Goal: Task Accomplishment & Management: Manage account settings

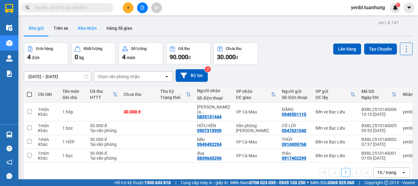
click at [85, 29] on button "Kho nhận" at bounding box center [87, 28] width 28 height 15
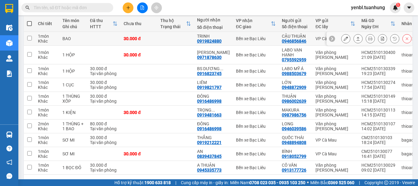
scroll to position [61, 0]
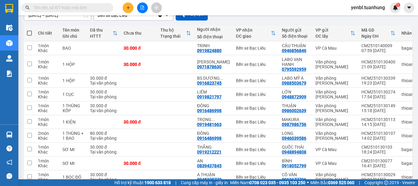
click at [99, 11] on span at bounding box center [67, 7] width 92 height 9
click at [93, 9] on input "text" at bounding box center [70, 7] width 72 height 7
click at [47, 5] on input "text" at bounding box center [70, 7] width 72 height 7
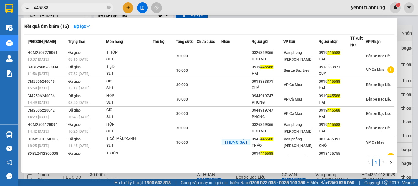
type input "445588"
click at [411, 82] on div at bounding box center [209, 93] width 418 height 186
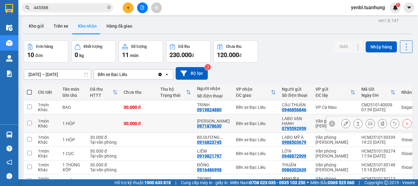
scroll to position [2, 0]
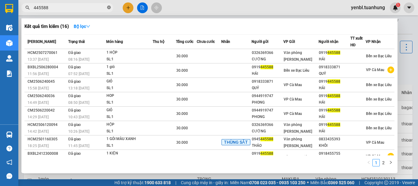
click at [109, 7] on icon "close-circle" at bounding box center [109, 8] width 4 height 4
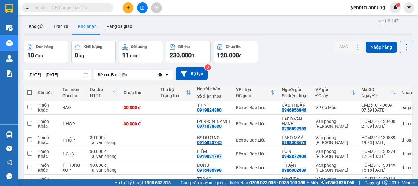
click at [102, 8] on input "text" at bounding box center [70, 7] width 72 height 7
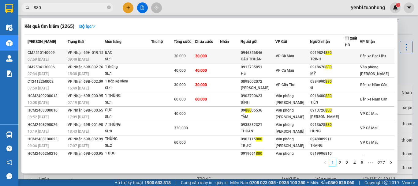
type input "880"
click at [331, 54] on span "880" at bounding box center [328, 52] width 6 height 4
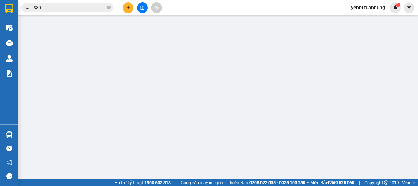
type input "0946856846"
type input "CẬU THUẬN"
type input "0919824880"
type input "TRINH"
type input "30.000"
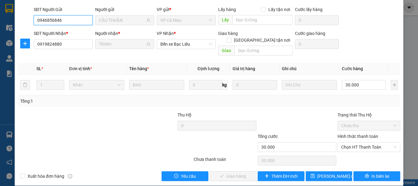
scroll to position [49, 0]
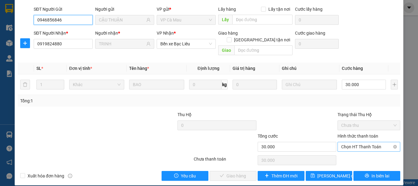
click at [343, 143] on span "Chọn HT Thanh Toán" at bounding box center [368, 146] width 55 height 9
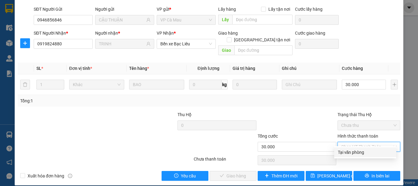
drag, startPoint x: 341, startPoint y: 151, endPoint x: 332, endPoint y: 156, distance: 10.4
click at [341, 152] on div "Tại văn phòng" at bounding box center [365, 152] width 55 height 7
type input "0"
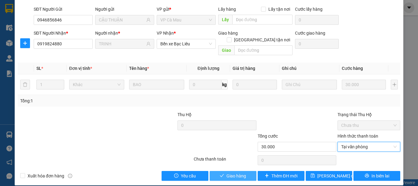
click at [231, 172] on span "Giao hàng" at bounding box center [236, 175] width 20 height 7
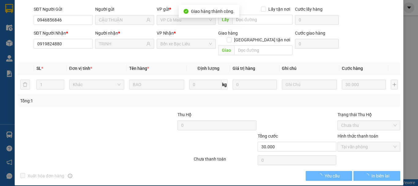
scroll to position [0, 0]
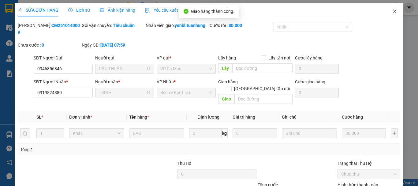
click at [392, 12] on icon "close" at bounding box center [394, 11] width 5 height 5
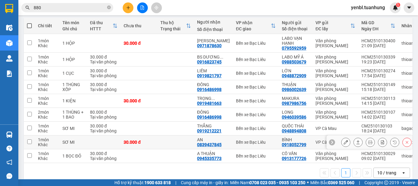
scroll to position [49, 0]
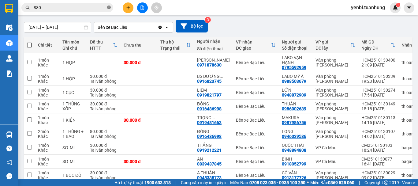
click at [108, 6] on icon "close-circle" at bounding box center [109, 8] width 4 height 4
click at [105, 6] on input "text" at bounding box center [70, 7] width 72 height 7
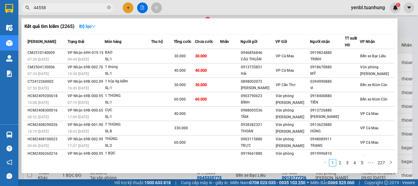
type input "445588"
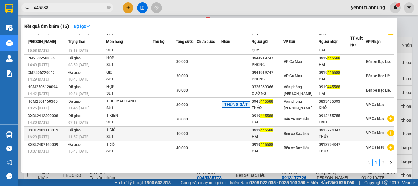
scroll to position [0, 0]
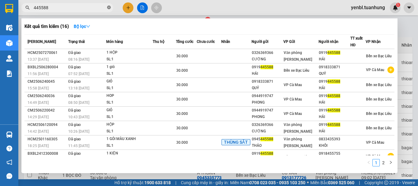
click at [107, 8] on icon "close-circle" at bounding box center [109, 8] width 4 height 4
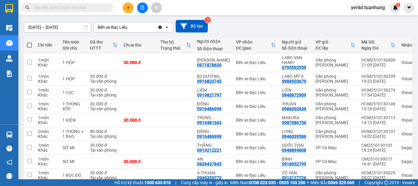
click at [97, 5] on input "text" at bounding box center [70, 7] width 72 height 7
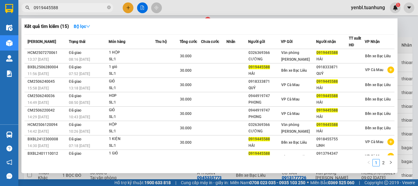
type input "0919445588"
click at [401, 51] on div at bounding box center [209, 93] width 418 height 186
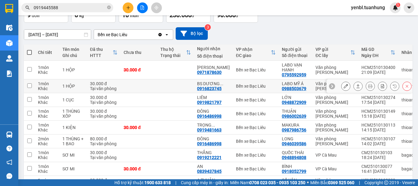
scroll to position [80, 0]
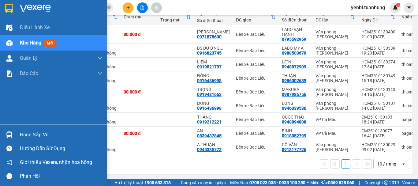
click at [21, 138] on div "Hàng sắp về" at bounding box center [61, 134] width 83 height 9
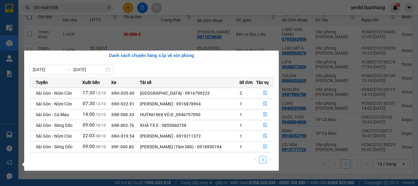
click at [338, 92] on section "Kết quả tìm kiếm ( 15 ) Bộ lọc Mã ĐH Trạng thái Món hàng Thu hộ Tổng cước Chưa …" at bounding box center [209, 93] width 418 height 186
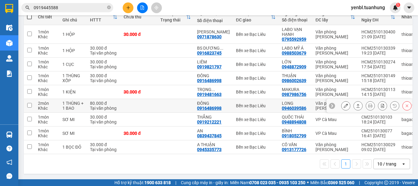
scroll to position [49, 0]
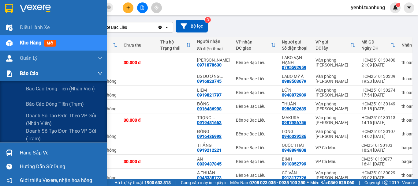
click at [28, 74] on span "Báo cáo" at bounding box center [29, 73] width 18 height 8
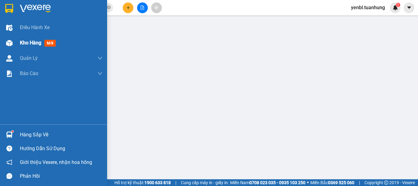
click at [24, 48] on div "Kho hàng mới" at bounding box center [61, 42] width 83 height 15
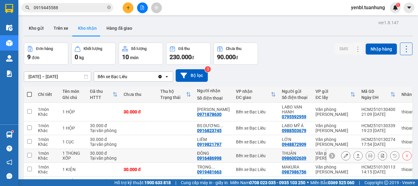
scroll to position [80, 0]
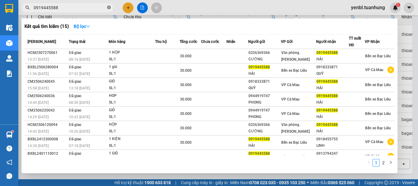
click at [110, 8] on icon "close-circle" at bounding box center [109, 8] width 4 height 4
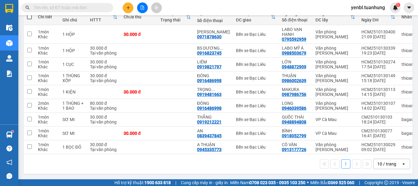
click at [99, 6] on input "text" at bounding box center [70, 7] width 72 height 7
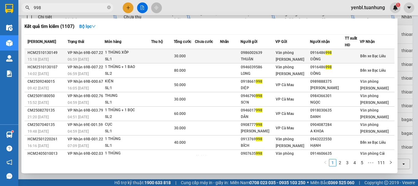
type input "998"
click at [349, 57] on div at bounding box center [352, 56] width 14 height 6
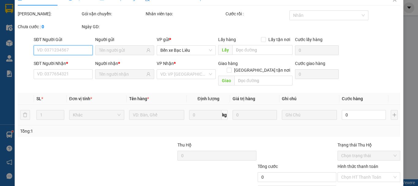
type input "0986002639"
type input "THUẬN"
type input "0916486998"
type input "ĐÔNG"
type input "30.000"
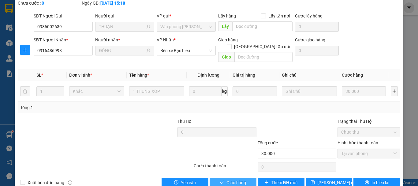
drag, startPoint x: 234, startPoint y: 169, endPoint x: 240, endPoint y: 161, distance: 10.2
click at [237, 179] on span "Giao hàng" at bounding box center [236, 182] width 20 height 7
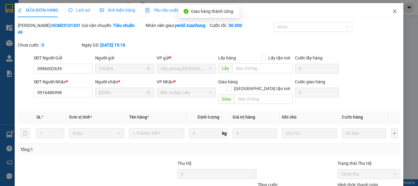
click at [394, 10] on span "Close" at bounding box center [394, 11] width 17 height 17
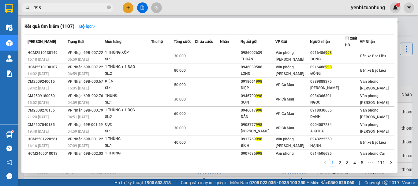
click at [97, 7] on input "998" at bounding box center [70, 7] width 72 height 7
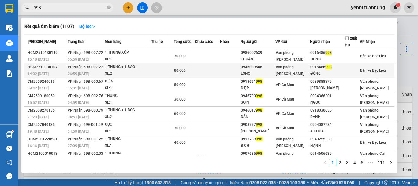
click at [303, 70] on div "Văn phòng [PERSON_NAME]" at bounding box center [293, 70] width 34 height 13
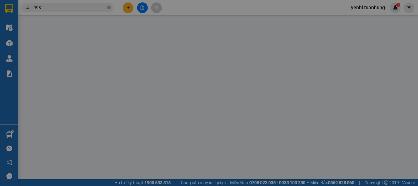
type input "0946039586"
type input "LONG"
type input "0916486998"
type input "ĐÔNG"
type input "80.000"
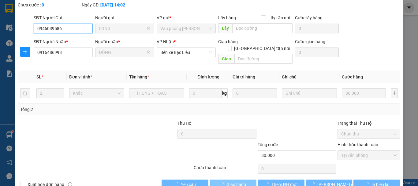
scroll to position [42, 0]
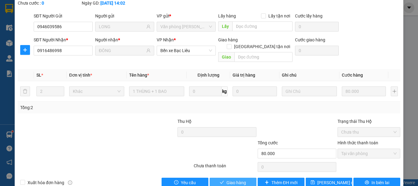
click at [233, 179] on span "Giao hàng" at bounding box center [236, 182] width 20 height 7
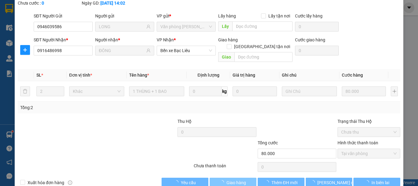
click at [232, 179] on span "Giao hàng" at bounding box center [236, 182] width 20 height 7
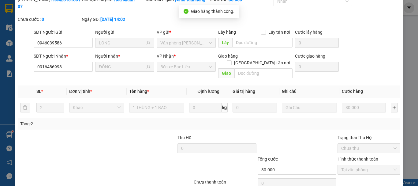
scroll to position [0, 0]
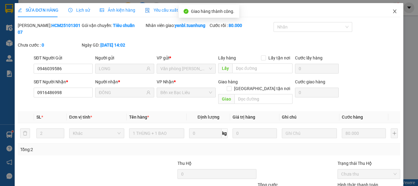
click at [392, 11] on icon "close" at bounding box center [394, 11] width 5 height 5
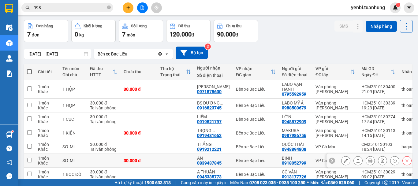
scroll to position [52, 0]
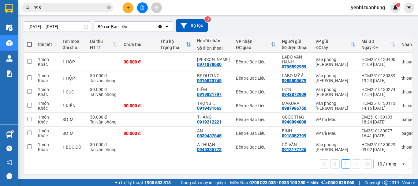
click at [122, 8] on div at bounding box center [142, 7] width 46 height 11
click at [124, 8] on button at bounding box center [128, 7] width 11 height 11
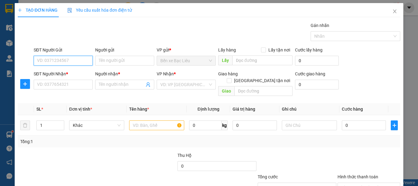
click at [66, 62] on input "SĐT Người Gửi" at bounding box center [63, 61] width 59 height 10
type input "0919824880"
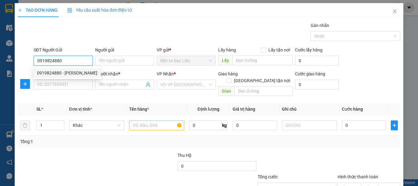
click at [68, 72] on div "0919824880 - [PERSON_NAME]" at bounding box center [67, 72] width 60 height 7
type input "TRINH"
type input "0919824880"
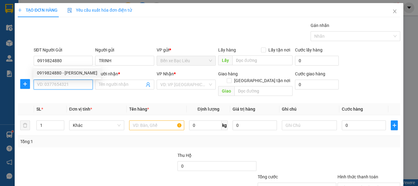
click at [63, 84] on input "SĐT Người Nhận *" at bounding box center [63, 85] width 59 height 10
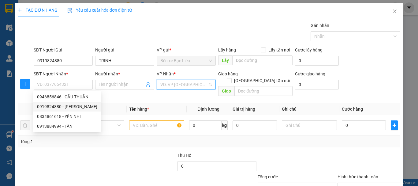
click at [173, 86] on input "search" at bounding box center [183, 84] width 47 height 9
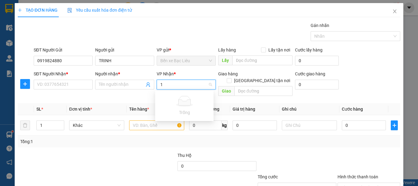
type input "1"
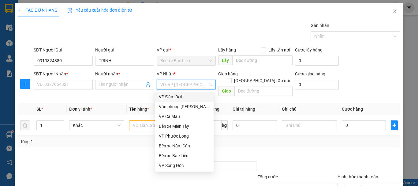
click at [165, 86] on input "search" at bounding box center [183, 84] width 47 height 9
type input "1"
click at [163, 116] on div "VP Cà Mau" at bounding box center [184, 116] width 51 height 7
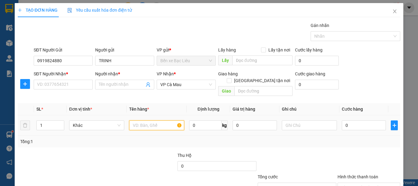
click at [144, 121] on input "text" at bounding box center [156, 125] width 55 height 10
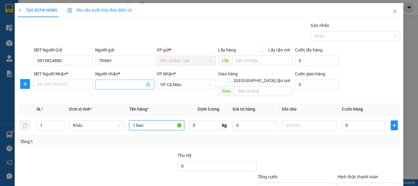
type input "1 bao"
click at [111, 86] on input "Người nhận *" at bounding box center [122, 84] width 46 height 7
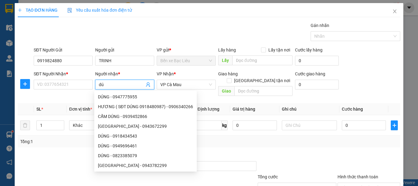
type input "d"
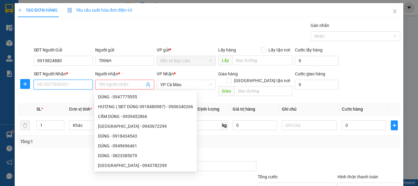
click at [65, 81] on input "SĐT Người Nhận *" at bounding box center [63, 85] width 59 height 10
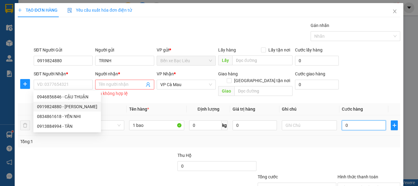
click at [352, 127] on input "0" at bounding box center [364, 125] width 44 height 10
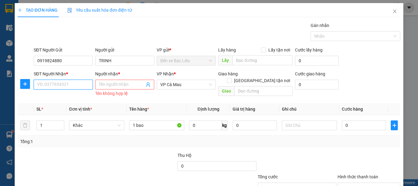
click at [57, 84] on input "SĐT Người Nhận *" at bounding box center [63, 85] width 59 height 10
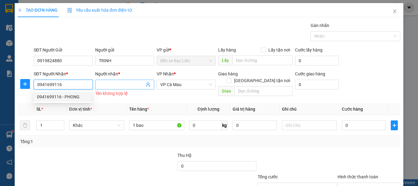
type input "0941699116"
click at [103, 82] on input "Người nhận *" at bounding box center [122, 84] width 46 height 7
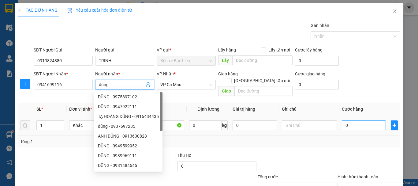
type input "dũng"
click at [349, 120] on input "0" at bounding box center [364, 125] width 44 height 10
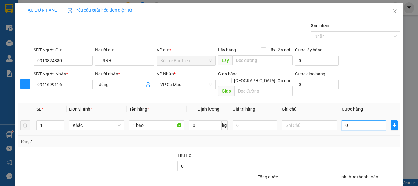
type input "3"
type input "30"
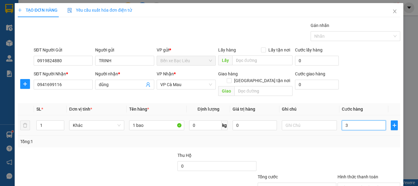
type input "30"
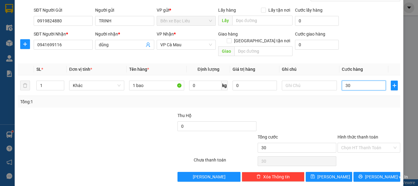
scroll to position [41, 0]
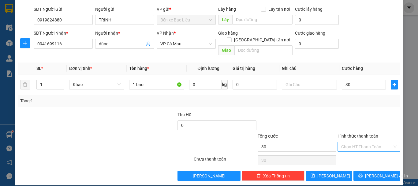
type input "30.000"
click at [351, 142] on input "Hình thức thanh toán" at bounding box center [366, 146] width 51 height 9
click at [351, 152] on div "Tại văn phòng" at bounding box center [365, 152] width 55 height 7
type input "0"
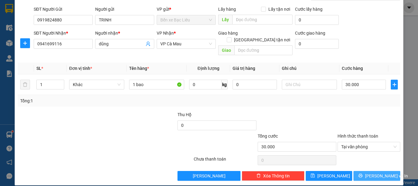
click at [376, 172] on span "[PERSON_NAME] và In" at bounding box center [386, 175] width 43 height 7
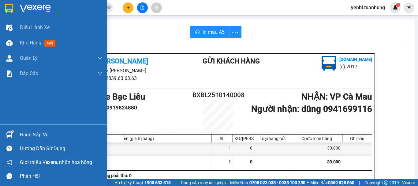
click at [13, 136] on div at bounding box center [9, 134] width 11 height 11
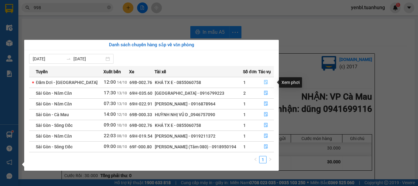
click at [267, 83] on icon "file-done" at bounding box center [266, 82] width 4 height 4
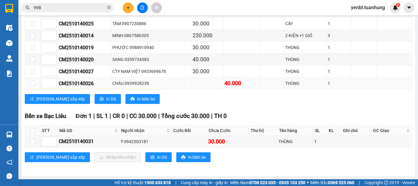
scroll to position [233, 0]
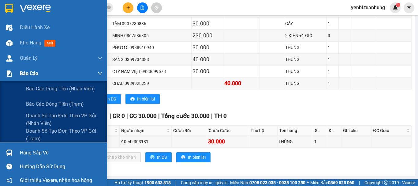
click at [15, 72] on div "Báo cáo" at bounding box center [53, 73] width 107 height 15
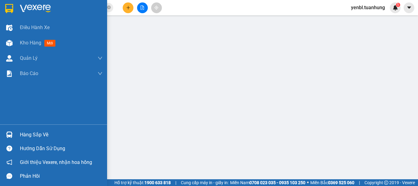
click at [26, 131] on div "Hàng sắp về" at bounding box center [61, 134] width 83 height 9
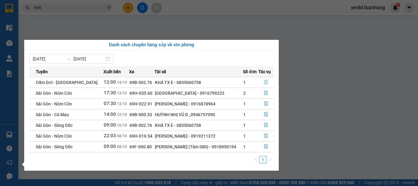
click at [265, 78] on button "button" at bounding box center [266, 82] width 15 height 10
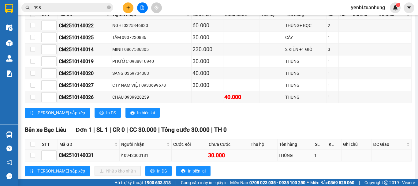
scroll to position [233, 0]
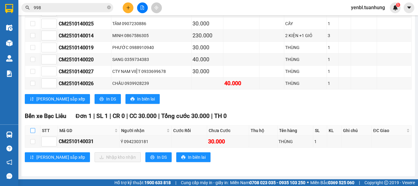
click at [33, 129] on input "checkbox" at bounding box center [32, 130] width 5 height 5
checkbox input "true"
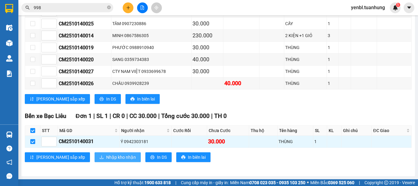
click at [106, 157] on span "Nhập kho nhận" at bounding box center [121, 157] width 30 height 7
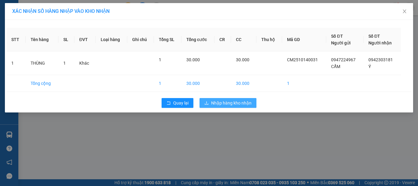
click at [227, 106] on span "Nhập hàng kho nhận" at bounding box center [231, 102] width 40 height 7
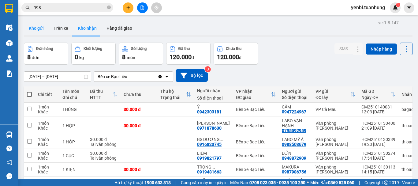
click at [40, 28] on button "Kho gửi" at bounding box center [36, 28] width 25 height 15
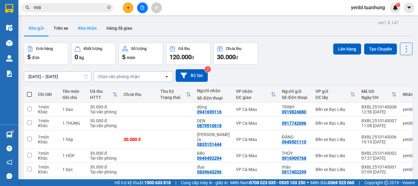
click at [88, 29] on button "Kho nhận" at bounding box center [87, 28] width 28 height 15
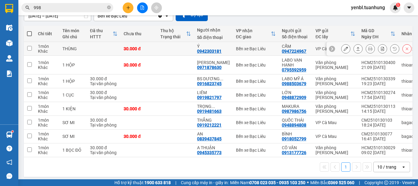
scroll to position [61, 0]
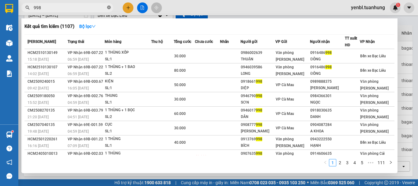
click at [108, 8] on icon "close-circle" at bounding box center [109, 8] width 4 height 4
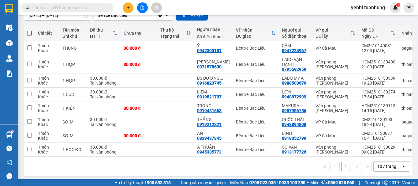
click at [83, 4] on span at bounding box center [67, 7] width 92 height 9
click at [81, 11] on span at bounding box center [67, 7] width 92 height 9
click at [81, 9] on input "text" at bounding box center [70, 7] width 72 height 7
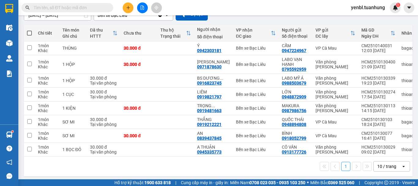
click at [81, 9] on input "text" at bounding box center [70, 7] width 72 height 7
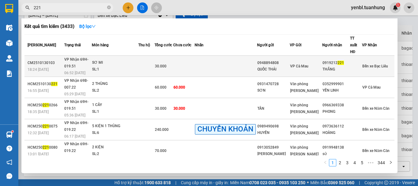
type input "221"
click at [319, 63] on div "VP Cà Mau" at bounding box center [306, 66] width 32 height 7
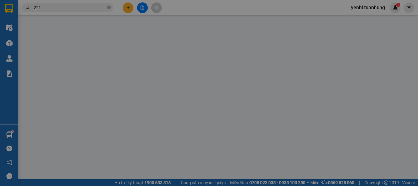
type input "0948894808"
type input "QUỐC THÁI"
type input "0919212221"
type input "THẮNG"
type input "30.000"
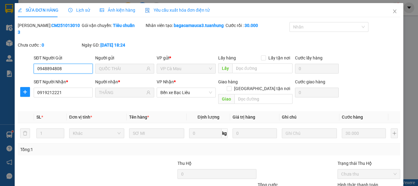
scroll to position [49, 0]
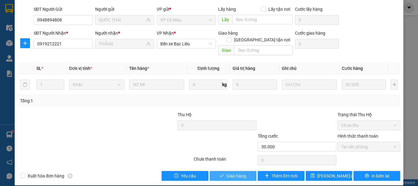
click at [237, 172] on span "Giao hàng" at bounding box center [236, 175] width 20 height 7
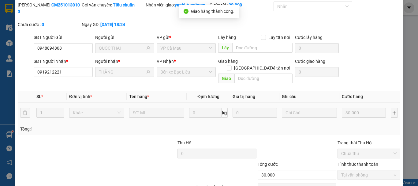
scroll to position [0, 0]
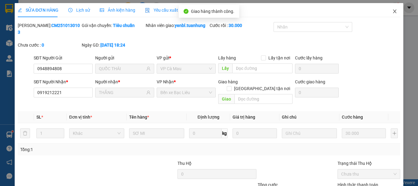
click at [392, 12] on icon "close" at bounding box center [394, 11] width 5 height 5
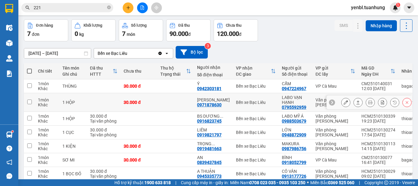
scroll to position [22, 0]
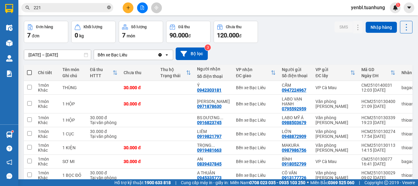
click at [109, 8] on icon "close-circle" at bounding box center [109, 8] width 4 height 4
click at [78, 6] on input "text" at bounding box center [70, 7] width 72 height 7
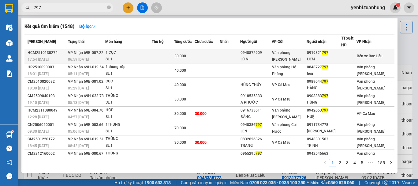
type input "797"
click at [306, 52] on div "Văn phòng [PERSON_NAME]" at bounding box center [289, 55] width 34 height 13
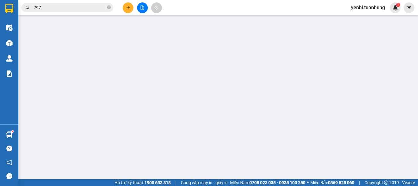
type input "0948872909"
type input "LỚN"
type input "0919821797"
type input "LIÊM"
type input "30.000"
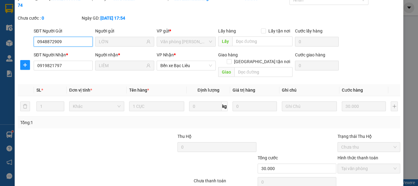
scroll to position [42, 0]
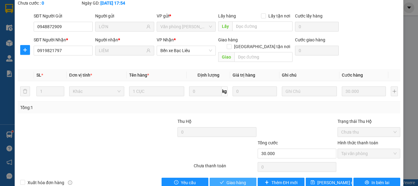
click at [230, 177] on button "Giao hàng" at bounding box center [233, 182] width 47 height 10
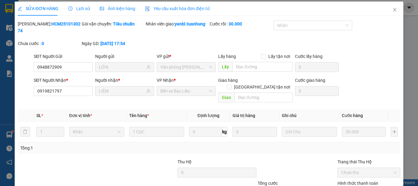
scroll to position [0, 0]
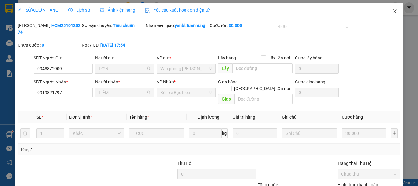
click at [392, 13] on icon "close" at bounding box center [394, 11] width 5 height 5
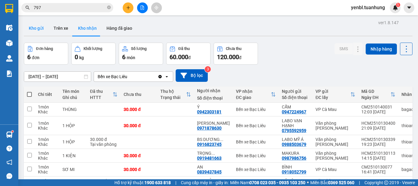
click at [38, 30] on button "Kho gửi" at bounding box center [36, 28] width 25 height 15
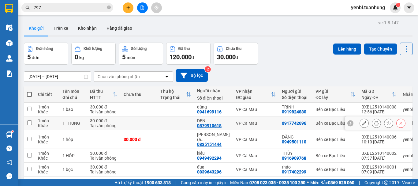
scroll to position [28, 0]
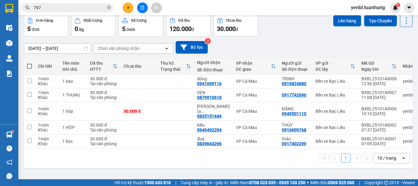
click at [30, 64] on span at bounding box center [29, 66] width 5 height 5
click at [29, 63] on input "checkbox" at bounding box center [29, 63] width 0 height 0
checkbox input "true"
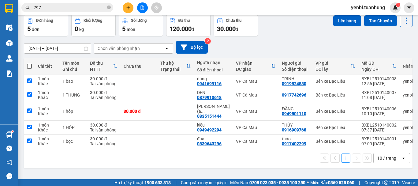
checkbox input "true"
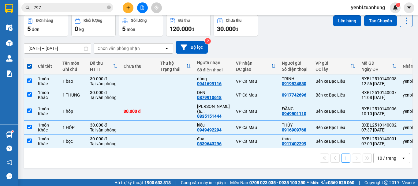
scroll to position [0, 0]
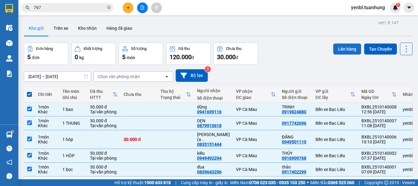
click at [348, 50] on button "Lên hàng" at bounding box center [347, 48] width 28 height 11
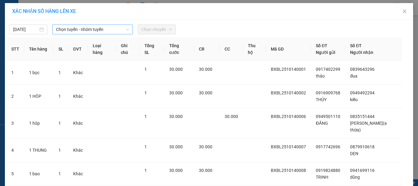
click at [69, 32] on span "Chọn tuyến - nhóm tuyến" at bounding box center [92, 29] width 73 height 9
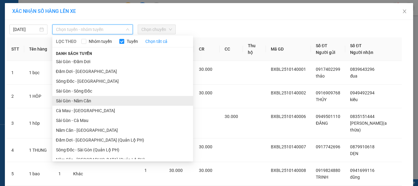
click at [88, 101] on li "Sài Gòn - Năm Căn" at bounding box center [122, 101] width 141 height 10
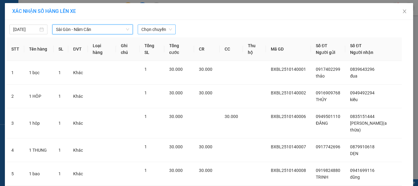
click at [144, 30] on span "Chọn chuyến" at bounding box center [156, 29] width 31 height 9
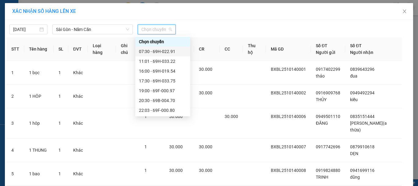
click at [162, 50] on div "07:30 - 69H-022.91" at bounding box center [163, 51] width 48 height 7
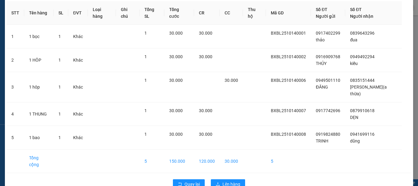
scroll to position [41, 0]
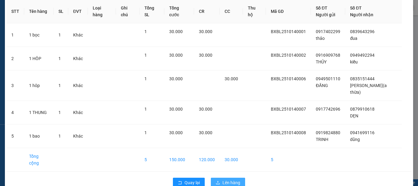
click at [222, 179] on span "Lên hàng" at bounding box center [231, 182] width 18 height 7
